Goal: Task Accomplishment & Management: Use online tool/utility

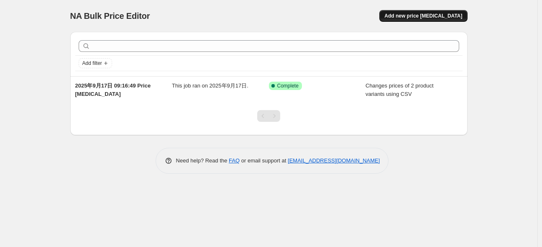
click at [423, 19] on button "Add new price [MEDICAL_DATA]" at bounding box center [423, 16] width 88 height 12
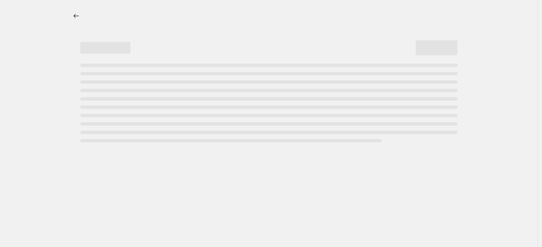
select select "percentage"
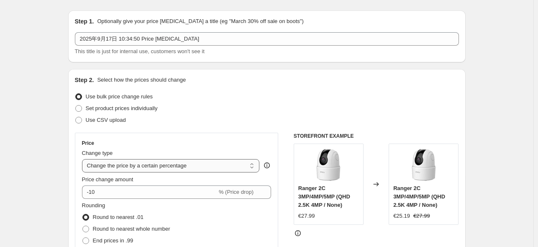
scroll to position [42, 0]
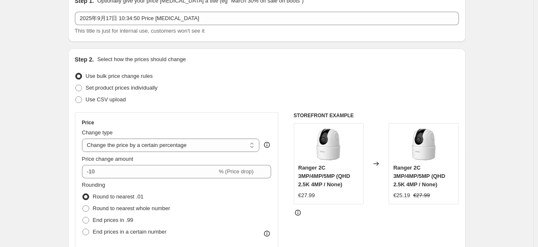
click at [108, 107] on div "Step 2. Select how the prices should change Use bulk price change rules Set pro…" at bounding box center [267, 195] width 384 height 280
click at [109, 100] on span "Use CSV upload" at bounding box center [106, 99] width 40 height 6
click at [76, 97] on input "Use CSV upload" at bounding box center [75, 96] width 0 height 0
radio input "true"
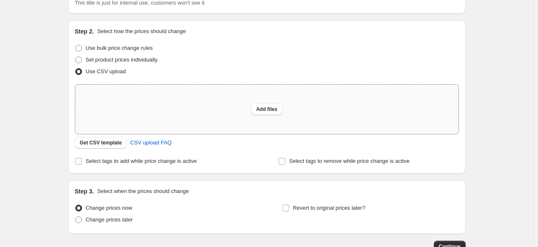
scroll to position [84, 0]
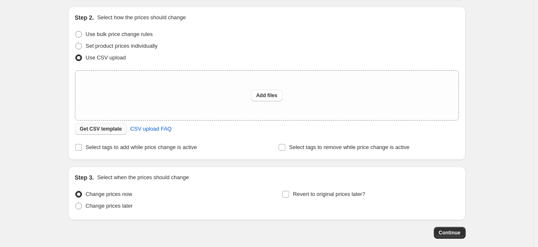
click at [112, 127] on span "Get CSV template" at bounding box center [101, 128] width 42 height 7
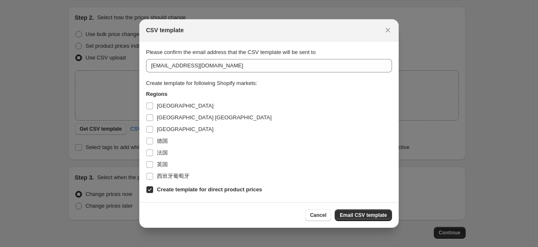
click at [164, 189] on b "Create template for direct product prices" at bounding box center [209, 189] width 105 height 6
click at [153, 189] on input "Create template for direct product prices" at bounding box center [149, 189] width 7 height 7
checkbox input "false"
click at [168, 173] on span "西班牙葡萄牙" at bounding box center [173, 176] width 33 height 6
click at [153, 173] on input "西班牙葡萄牙" at bounding box center [149, 176] width 7 height 7
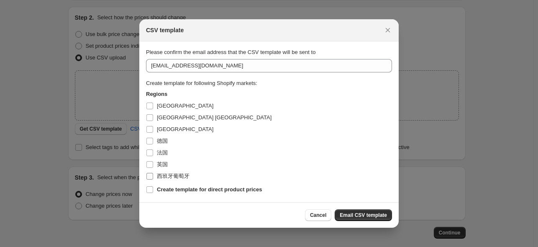
checkbox input "true"
click at [375, 211] on button "Email CSV template" at bounding box center [362, 215] width 57 height 12
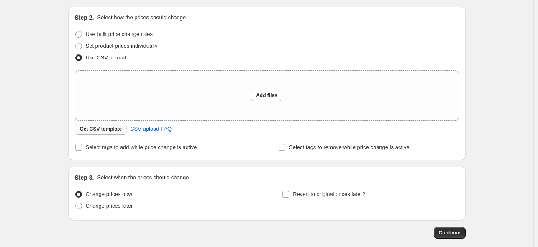
click at [118, 130] on span "Get CSV template" at bounding box center [101, 128] width 42 height 7
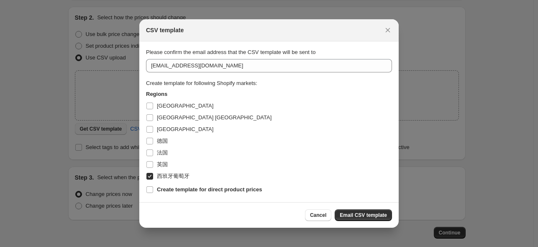
scroll to position [0, 0]
click at [390, 31] on icon "Close" at bounding box center [387, 30] width 8 height 8
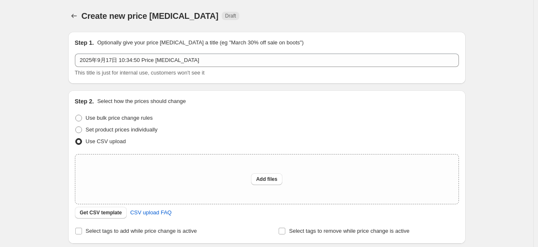
scroll to position [84, 0]
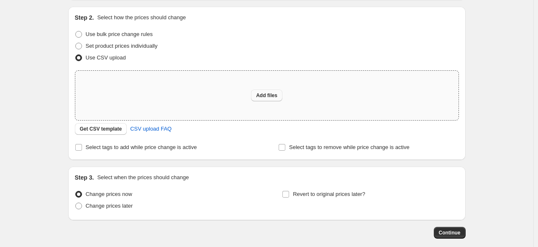
click at [270, 90] on button "Add files" at bounding box center [266, 95] width 31 height 12
type input "C:\fakepath\csv_template_es0917xlsx.xlsx"
click at [268, 95] on span "Add files" at bounding box center [266, 95] width 21 height 7
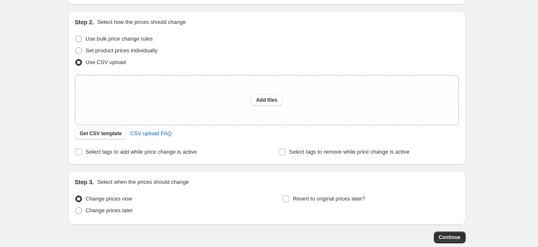
scroll to position [84, 0]
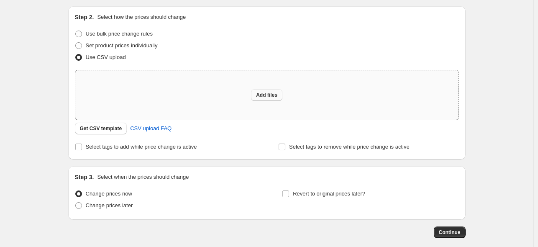
click at [258, 97] on span "Add files" at bounding box center [266, 95] width 21 height 7
type input "C:\fakepath\csv_template_es0917xlsx.xlsx"
click at [274, 94] on span "Add files" at bounding box center [266, 95] width 21 height 7
type input "C:\fakepath\csv_template_es0917.csv"
drag, startPoint x: 222, startPoint y: 215, endPoint x: 276, endPoint y: 217, distance: 54.0
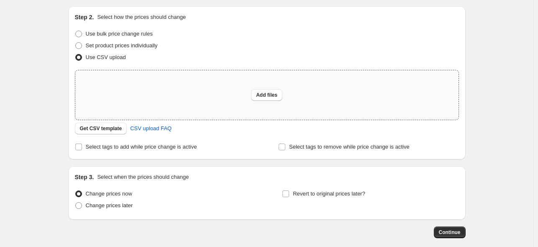
click at [276, 217] on div "Step 3. Select when the prices should change Change prices now Change prices la…" at bounding box center [266, 193] width 397 height 54
click at [257, 95] on span "Add files" at bounding box center [266, 95] width 21 height 7
type input "C:\fakepath\csv_template_es0917.csv"
drag, startPoint x: 186, startPoint y: 209, endPoint x: 289, endPoint y: 228, distance: 104.9
click at [289, 228] on div "Continue" at bounding box center [266, 232] width 397 height 12
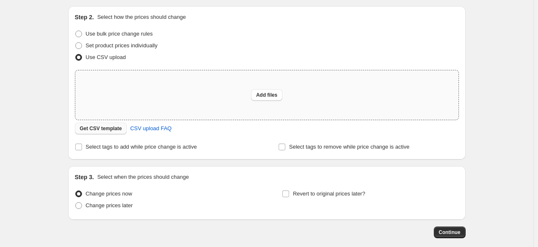
click at [120, 130] on span "Get CSV template" at bounding box center [101, 128] width 42 height 7
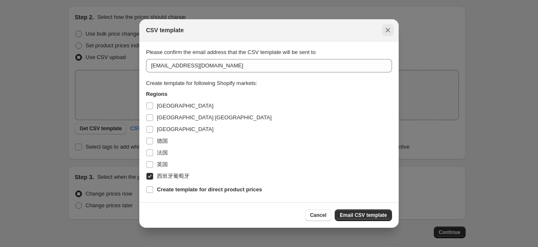
click at [388, 28] on icon "Close" at bounding box center [387, 30] width 8 height 8
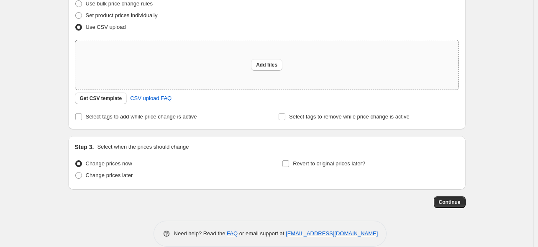
scroll to position [126, 0]
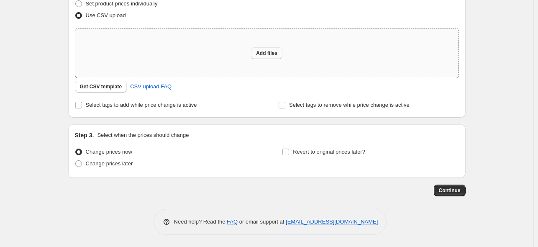
click at [265, 55] on span "Add files" at bounding box center [266, 53] width 21 height 7
type input "C:\fakepath\csv_template_es0917.csv"
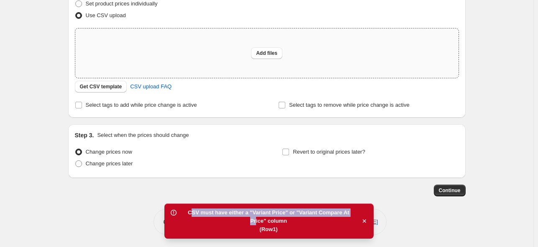
drag, startPoint x: 190, startPoint y: 212, endPoint x: 255, endPoint y: 218, distance: 64.6
click at [255, 218] on div "CSV must have either a "Variant Price" or "Variant Compare At Price" column" at bounding box center [268, 216] width 176 height 17
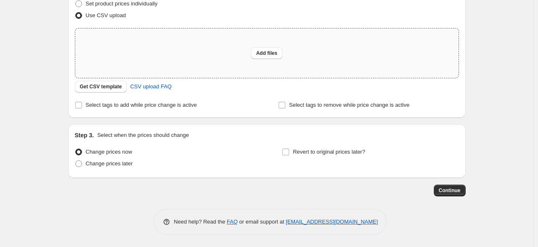
scroll to position [0, 0]
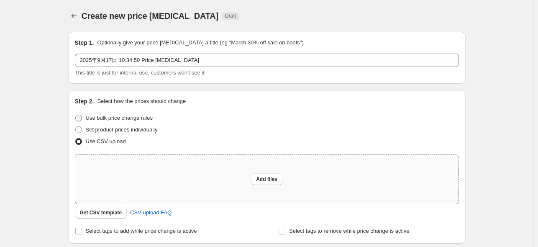
click at [107, 117] on span "Use bulk price change rules" at bounding box center [119, 118] width 67 height 6
click at [76, 115] on input "Use bulk price change rules" at bounding box center [75, 115] width 0 height 0
radio input "true"
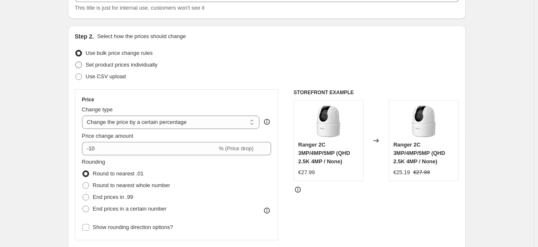
scroll to position [84, 0]
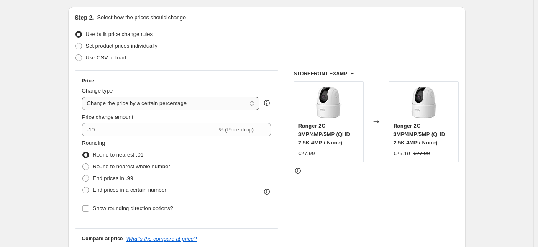
click at [197, 110] on select "Change the price to a certain amount Change the price by a certain amount Chang…" at bounding box center [171, 103] width 178 height 13
select select "by"
click at [84, 97] on select "Change the price to a certain amount Change the price by a certain amount Chang…" at bounding box center [171, 103] width 178 height 13
type input "-10.00"
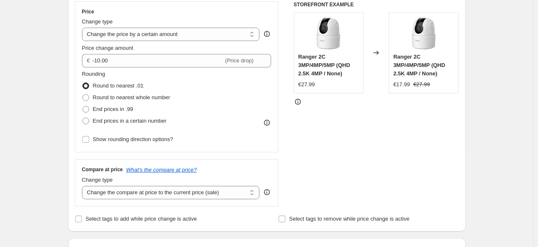
scroll to position [167, 0]
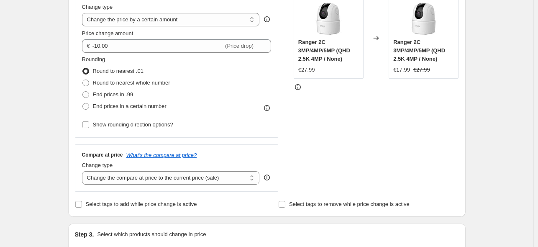
click at [270, 106] on icon at bounding box center [267, 108] width 6 height 6
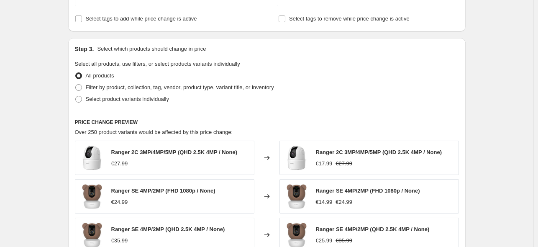
scroll to position [376, 0]
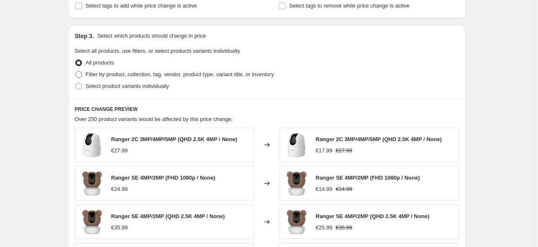
click at [99, 76] on span "Filter by product, collection, tag, vendor, product type, variant title, or inv…" at bounding box center [180, 74] width 188 height 6
click at [76, 71] on input "Filter by product, collection, tag, vendor, product type, variant title, or inv…" at bounding box center [75, 71] width 0 height 0
radio input "true"
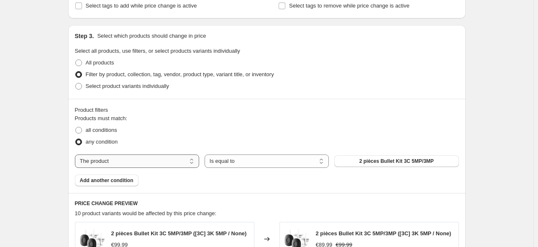
click at [135, 157] on select "The product The product's collection The product's tag The product's vendor The…" at bounding box center [137, 160] width 124 height 13
click at [254, 126] on div "all conditions" at bounding box center [267, 130] width 384 height 12
click at [125, 178] on span "Add another condition" at bounding box center [107, 180] width 54 height 7
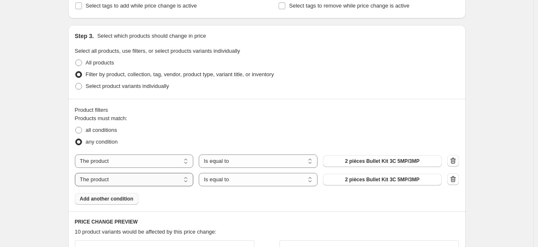
click at [131, 177] on select "The product The product's collection The product's tag The product's vendor The…" at bounding box center [134, 179] width 119 height 13
click at [271, 118] on fieldset "Products must match: all conditions any condition" at bounding box center [267, 130] width 384 height 33
click at [181, 160] on select "The product The product's collection The product's tag The product's vendor The…" at bounding box center [134, 160] width 119 height 13
click at [268, 103] on div "Product filters Products must match: all conditions any condition The product T…" at bounding box center [266, 155] width 397 height 112
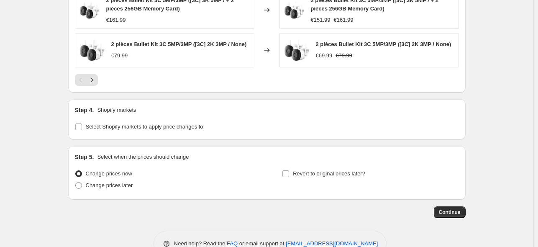
scroll to position [752, 0]
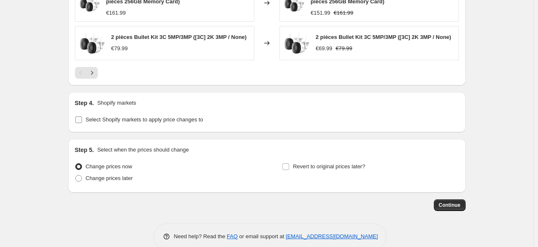
click at [177, 122] on span "Select Shopify markets to apply price changes to" at bounding box center [144, 119] width 117 height 6
click at [82, 123] on input "Select Shopify markets to apply price changes to" at bounding box center [78, 119] width 7 height 7
checkbox input "true"
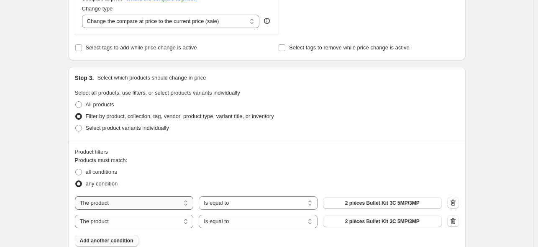
scroll to position [376, 0]
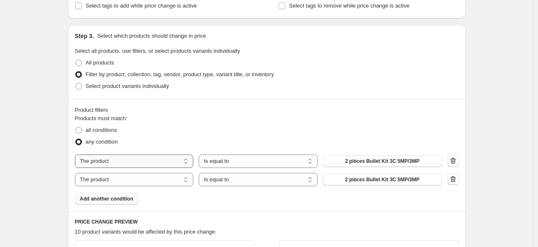
click at [143, 164] on select "The product The product's collection The product's tag The product's vendor The…" at bounding box center [134, 160] width 119 height 13
select select "title"
click at [229, 162] on select "Is equal to Is not equal to Contains" at bounding box center [258, 160] width 119 height 13
select select "contains"
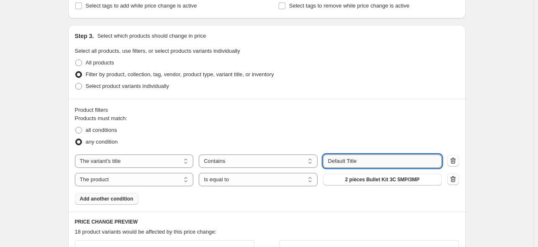
click at [342, 160] on input "Default Title" at bounding box center [382, 160] width 119 height 13
drag, startPoint x: 371, startPoint y: 161, endPoint x: 285, endPoint y: 157, distance: 86.2
click at [288, 156] on div "The product The product's collection The product's tag The product's vendor The…" at bounding box center [258, 160] width 367 height 13
click at [459, 180] on div at bounding box center [453, 179] width 12 height 13
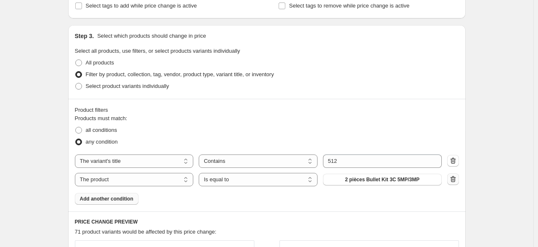
click at [451, 179] on icon "button" at bounding box center [453, 179] width 8 height 8
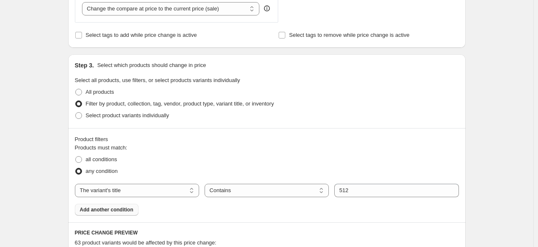
scroll to position [418, 0]
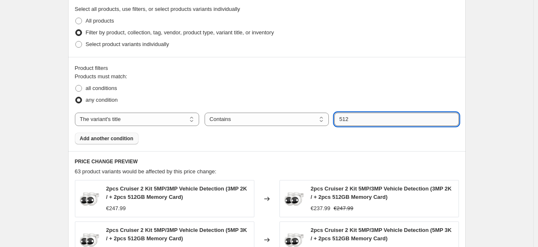
click at [338, 120] on input "512" at bounding box center [396, 118] width 124 height 13
click at [370, 119] on input "+512" at bounding box center [396, 118] width 124 height 13
type input "+512"
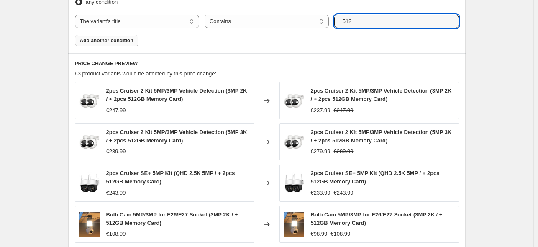
scroll to position [502, 0]
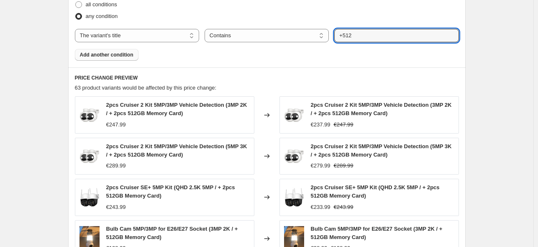
click at [288, 28] on div "Products must match: all conditions any condition The product The product's col…" at bounding box center [267, 25] width 384 height 72
click at [285, 34] on select "Is equal to Is not equal to Contains" at bounding box center [266, 35] width 124 height 13
select select "equal"
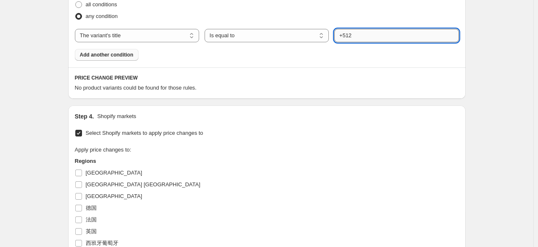
click at [376, 32] on input "+512" at bounding box center [396, 35] width 124 height 13
click at [377, 32] on input "+512" at bounding box center [396, 35] width 124 height 13
drag, startPoint x: 329, startPoint y: 30, endPoint x: 341, endPoint y: 32, distance: 12.3
click at [303, 26] on div "Products must match: all conditions any condition The product The product's col…" at bounding box center [267, 25] width 384 height 72
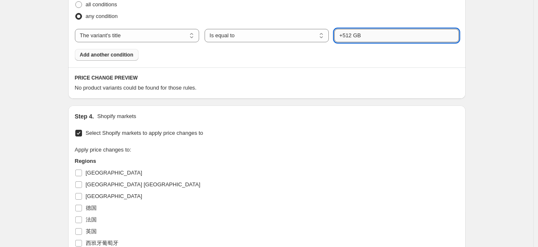
paste input "Carte mémoire de 512 Go"
drag, startPoint x: 395, startPoint y: 34, endPoint x: 349, endPoint y: 33, distance: 45.6
click at [349, 33] on input "+ Carte mémoire de 512 Go" at bounding box center [396, 35] width 124 height 13
click at [348, 33] on input "+ Carte mémoire de 512 Go" at bounding box center [396, 35] width 124 height 13
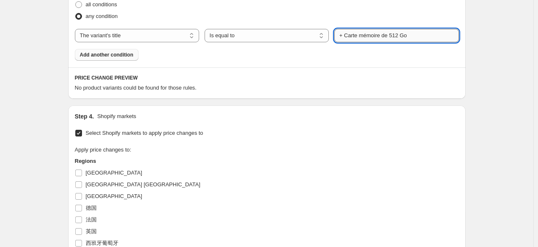
drag, startPoint x: 346, startPoint y: 34, endPoint x: 456, endPoint y: 38, distance: 110.4
click at [456, 38] on input "+ Carte mémoire de 512 Go" at bounding box center [396, 35] width 124 height 13
type input "+ 512 GB Card"
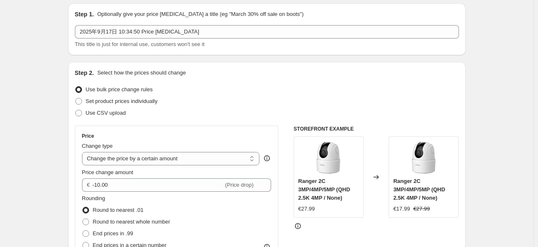
scroll to position [42, 0]
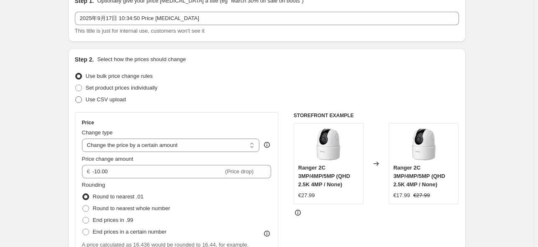
click at [110, 96] on span "Use CSV upload" at bounding box center [106, 99] width 40 height 6
click at [76, 96] on input "Use CSV upload" at bounding box center [75, 96] width 0 height 0
radio input "true"
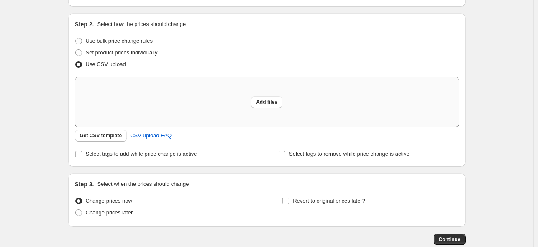
scroll to position [0, 0]
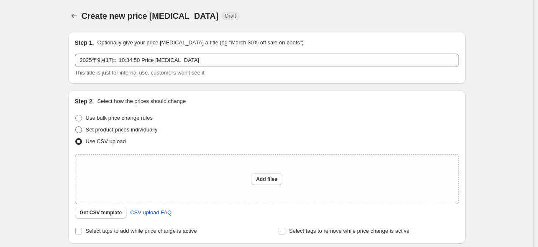
click at [100, 133] on span "Set product prices individually" at bounding box center [122, 129] width 72 height 6
click at [76, 127] on input "Set product prices individually" at bounding box center [75, 126] width 0 height 0
radio input "true"
select select "title"
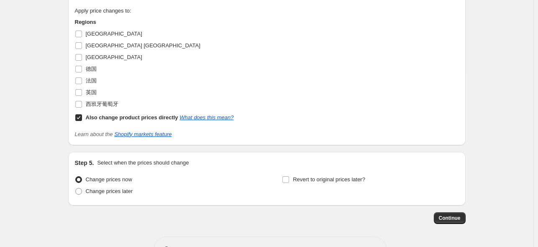
scroll to position [167, 0]
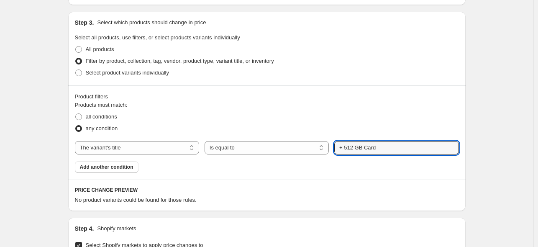
drag, startPoint x: 356, startPoint y: 148, endPoint x: 482, endPoint y: 145, distance: 125.4
click at [478, 146] on div "Create new price [MEDICAL_DATA]. This page is ready Create new price [MEDICAL_D…" at bounding box center [266, 179] width 533 height 693
type input "+ 512"
click at [334, 12] on button "Submit" at bounding box center [346, 16] width 24 height 9
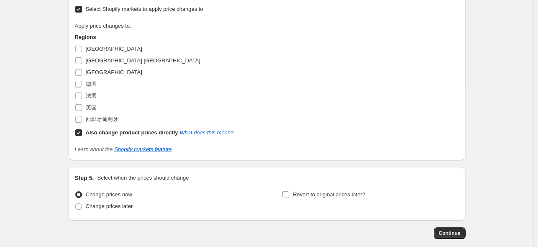
scroll to position [418, 0]
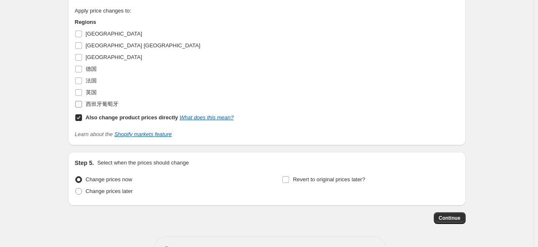
click at [82, 102] on input "西班牙葡萄牙" at bounding box center [78, 104] width 7 height 7
checkbox input "true"
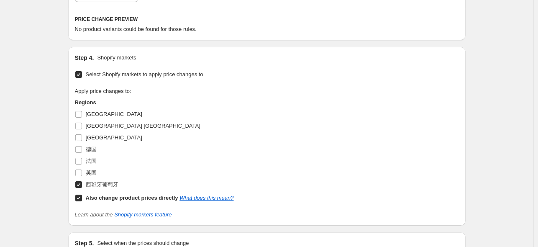
scroll to position [334, 0]
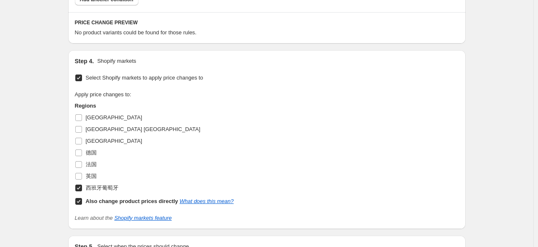
click at [109, 199] on b "Also change product prices directly" at bounding box center [132, 201] width 92 height 6
click at [82, 199] on input "Also change product prices directly What does this mean?" at bounding box center [78, 201] width 7 height 7
checkbox input "false"
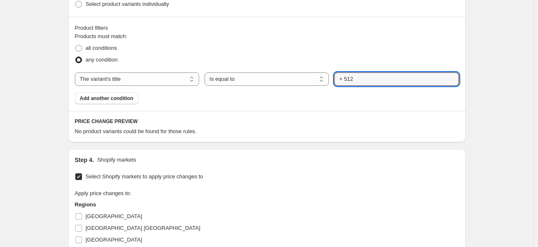
scroll to position [194, 0]
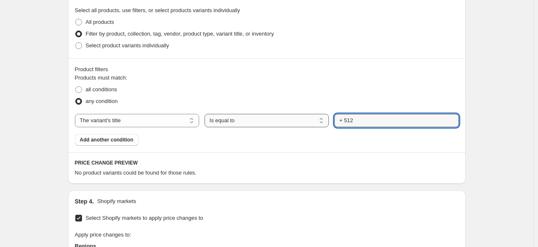
drag, startPoint x: 370, startPoint y: 122, endPoint x: 325, endPoint y: 120, distance: 44.7
click at [325, 120] on div "The product The product's collection The product's tag The product's vendor The…" at bounding box center [267, 120] width 384 height 13
click at [268, 122] on select "Is equal to Is not equal to Contains" at bounding box center [266, 120] width 124 height 13
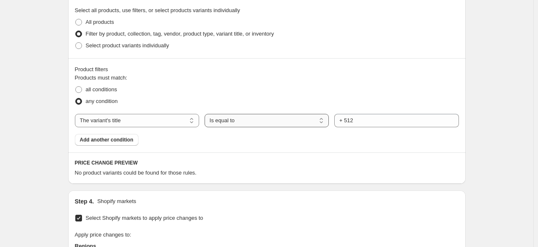
select select "contains"
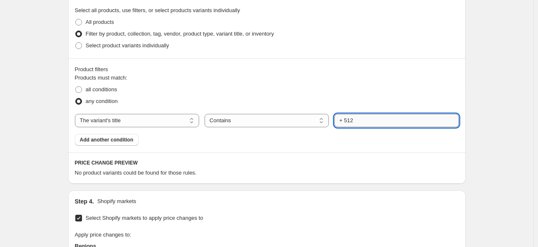
click at [375, 115] on input "+ 512" at bounding box center [396, 120] width 124 height 13
drag, startPoint x: 361, startPoint y: 119, endPoint x: 319, endPoint y: 118, distance: 41.8
click at [319, 118] on div "The product The product's collection The product's tag The product's vendor The…" at bounding box center [267, 120] width 384 height 13
type input "512"
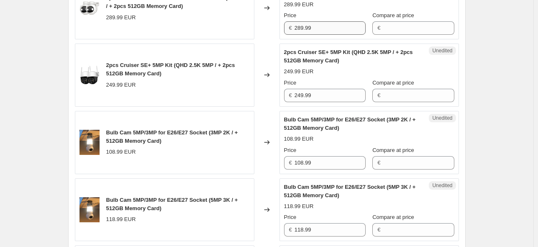
scroll to position [487, 0]
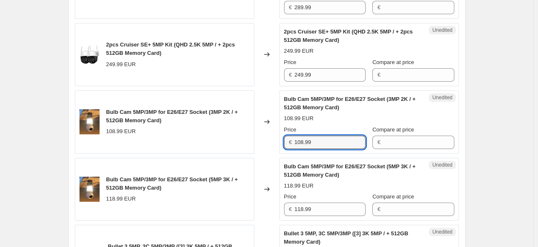
drag, startPoint x: 320, startPoint y: 139, endPoint x: 291, endPoint y: 138, distance: 28.4
click at [292, 138] on div "€ 108.99" at bounding box center [325, 141] width 82 height 13
type input "88.99"
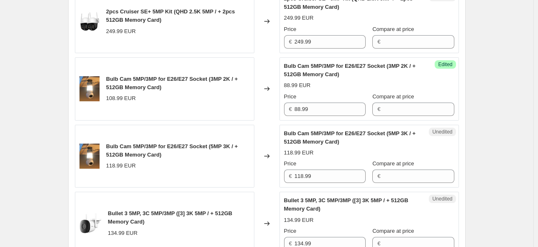
scroll to position [529, 0]
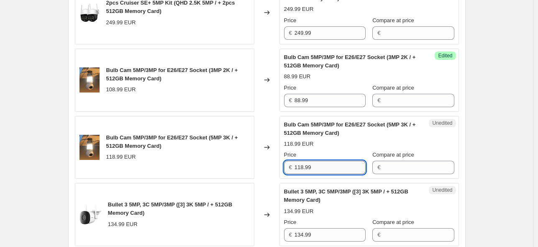
click at [325, 166] on input "118.99" at bounding box center [329, 167] width 71 height 13
drag, startPoint x: 301, startPoint y: 168, endPoint x: 297, endPoint y: 167, distance: 4.4
click at [296, 167] on div "€ 118.99" at bounding box center [325, 167] width 82 height 13
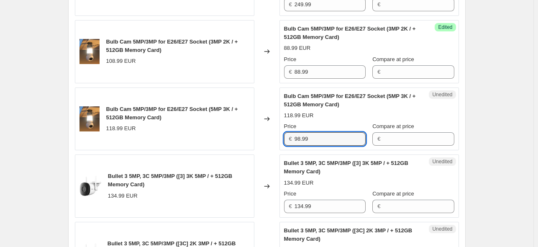
scroll to position [571, 0]
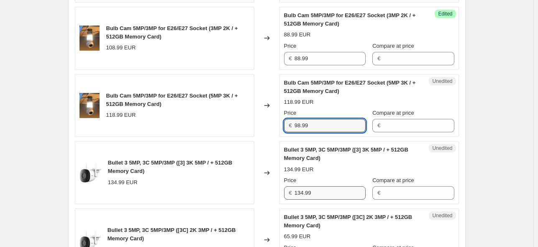
type input "98.99"
click at [302, 192] on input "134.99" at bounding box center [329, 192] width 71 height 13
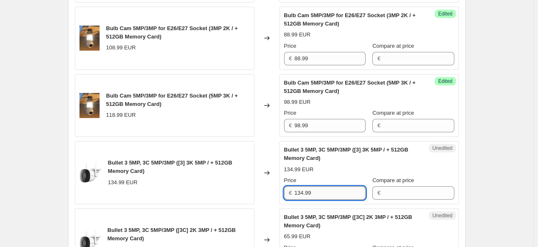
click at [299, 192] on input "134.99" at bounding box center [329, 192] width 71 height 13
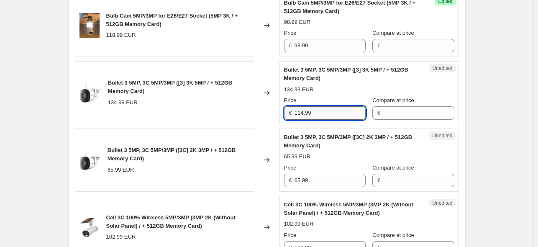
scroll to position [654, 0]
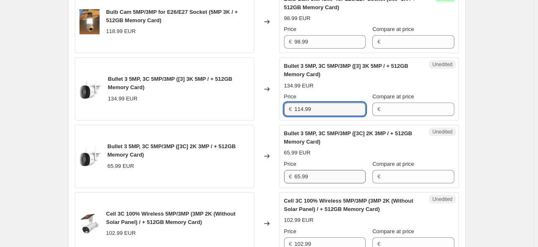
type input "114.99"
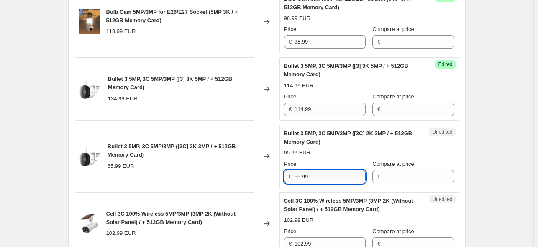
click at [298, 178] on input "65.99" at bounding box center [329, 176] width 71 height 13
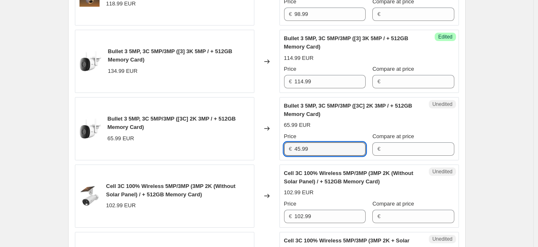
scroll to position [696, 0]
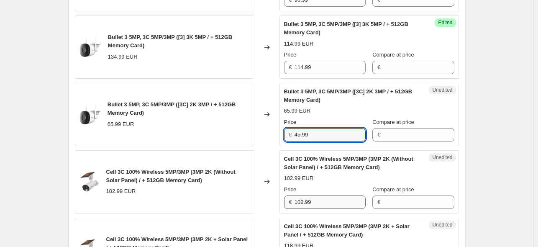
type input "45.99"
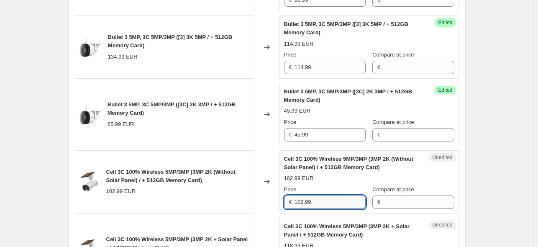
drag, startPoint x: 302, startPoint y: 201, endPoint x: 298, endPoint y: 200, distance: 4.6
click at [298, 200] on input "102.99" at bounding box center [329, 201] width 71 height 13
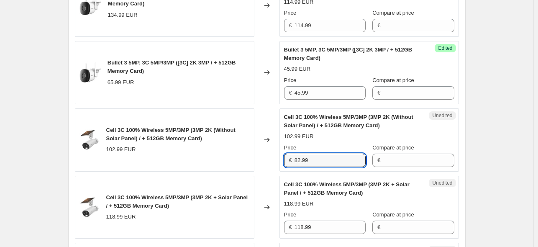
scroll to position [780, 0]
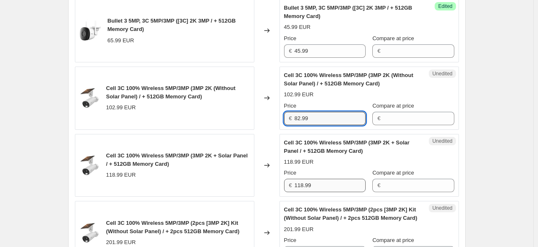
type input "82.99"
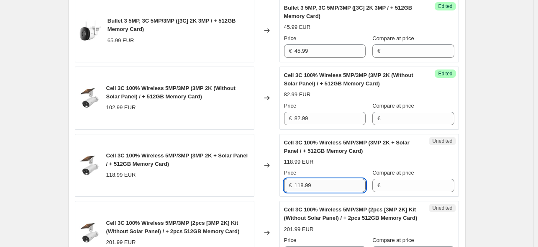
click at [306, 185] on input "118.99" at bounding box center [329, 184] width 71 height 13
click at [298, 185] on input "118.99" at bounding box center [329, 184] width 71 height 13
click at [317, 182] on input "98.99" at bounding box center [329, 184] width 71 height 13
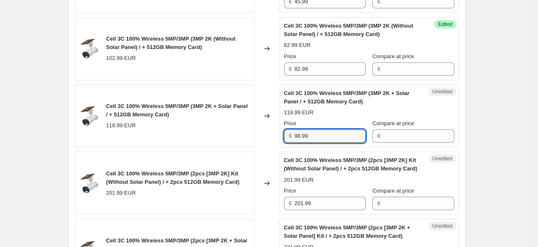
scroll to position [843, 0]
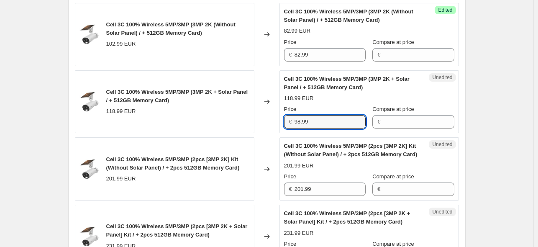
type input "98.99"
click at [336, 145] on span "Cell 3C 100% Wireless 5MP/3MP (2pcs [3MP 2K] Kit (Without Solar Panel) / + 2pcs…" at bounding box center [350, 150] width 133 height 15
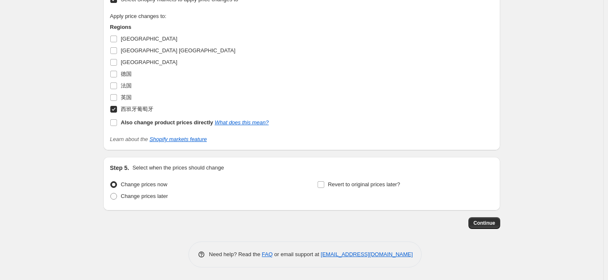
scroll to position [1815, 0]
click at [483, 224] on span "Continue" at bounding box center [485, 222] width 22 height 7
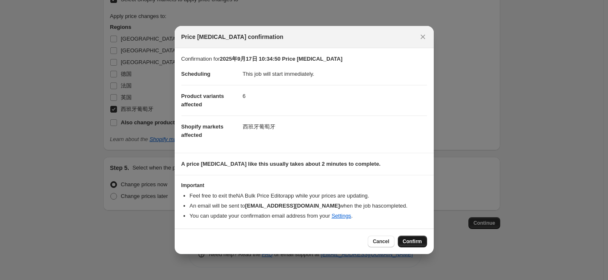
click at [404, 239] on span "Confirm" at bounding box center [412, 241] width 19 height 7
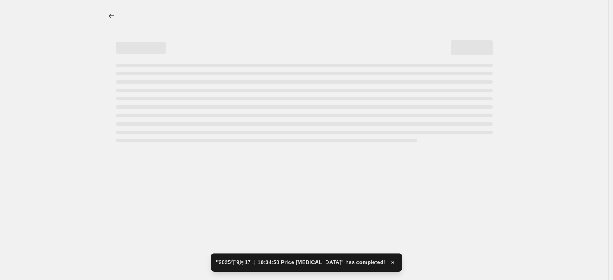
select select "title"
select select "contains"
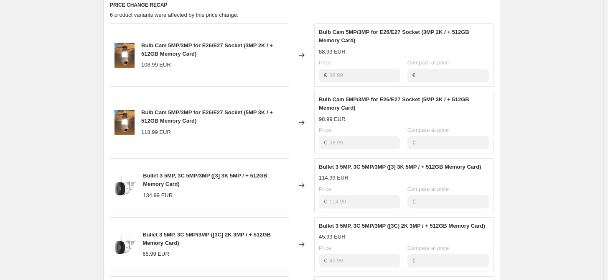
scroll to position [418, 0]
